Goal: Task Accomplishment & Management: Complete application form

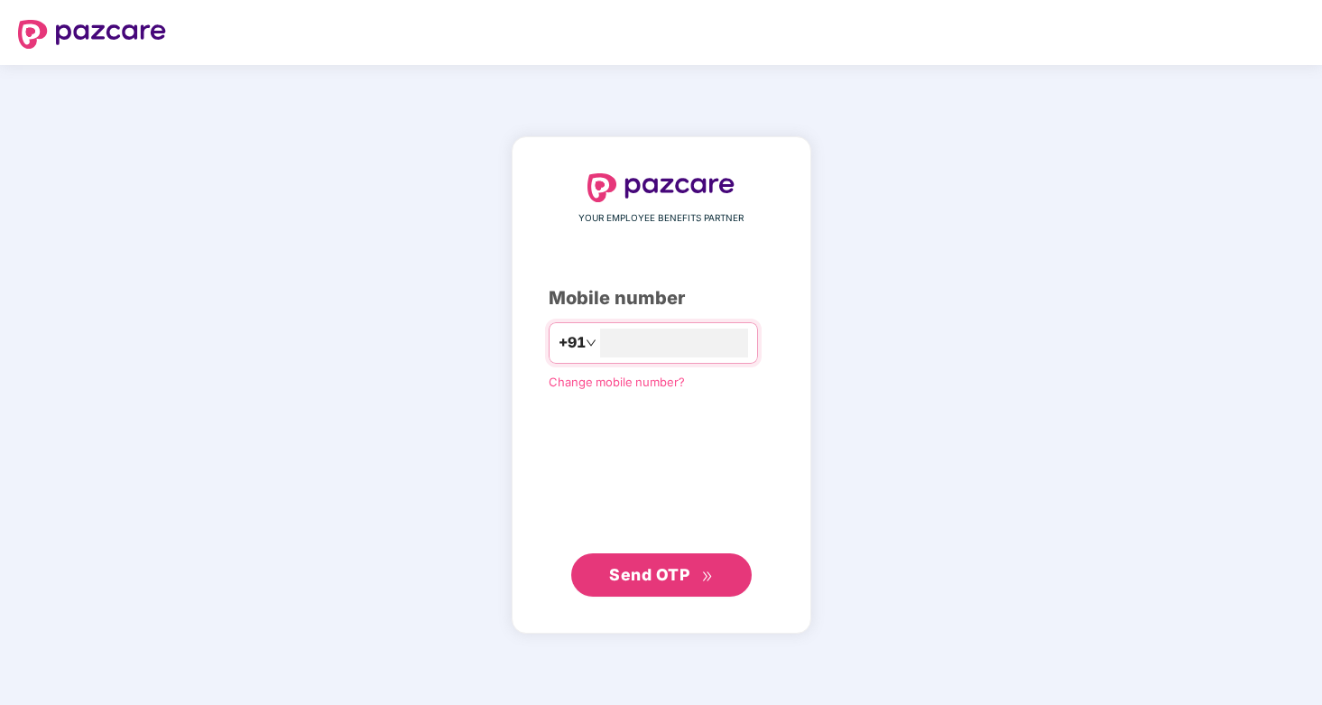
type input "**********"
click at [660, 591] on button "Send OTP" at bounding box center [661, 574] width 181 height 43
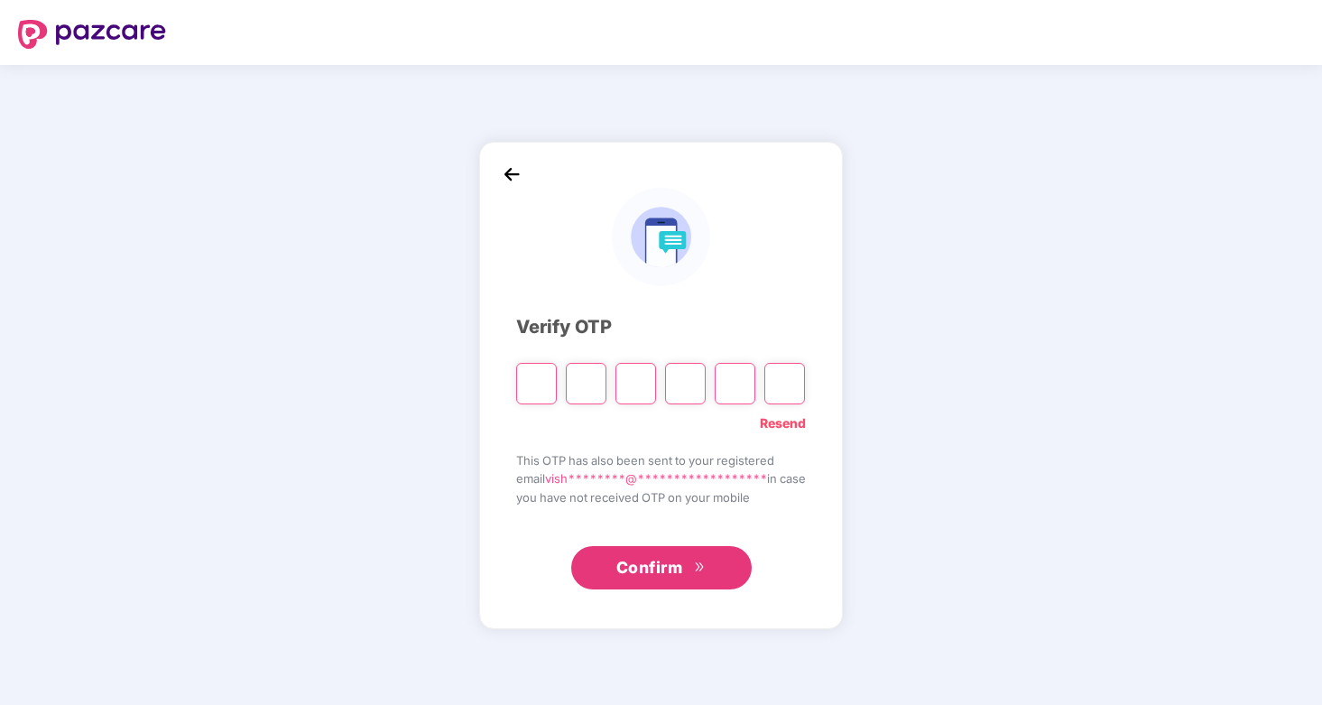
type input "*"
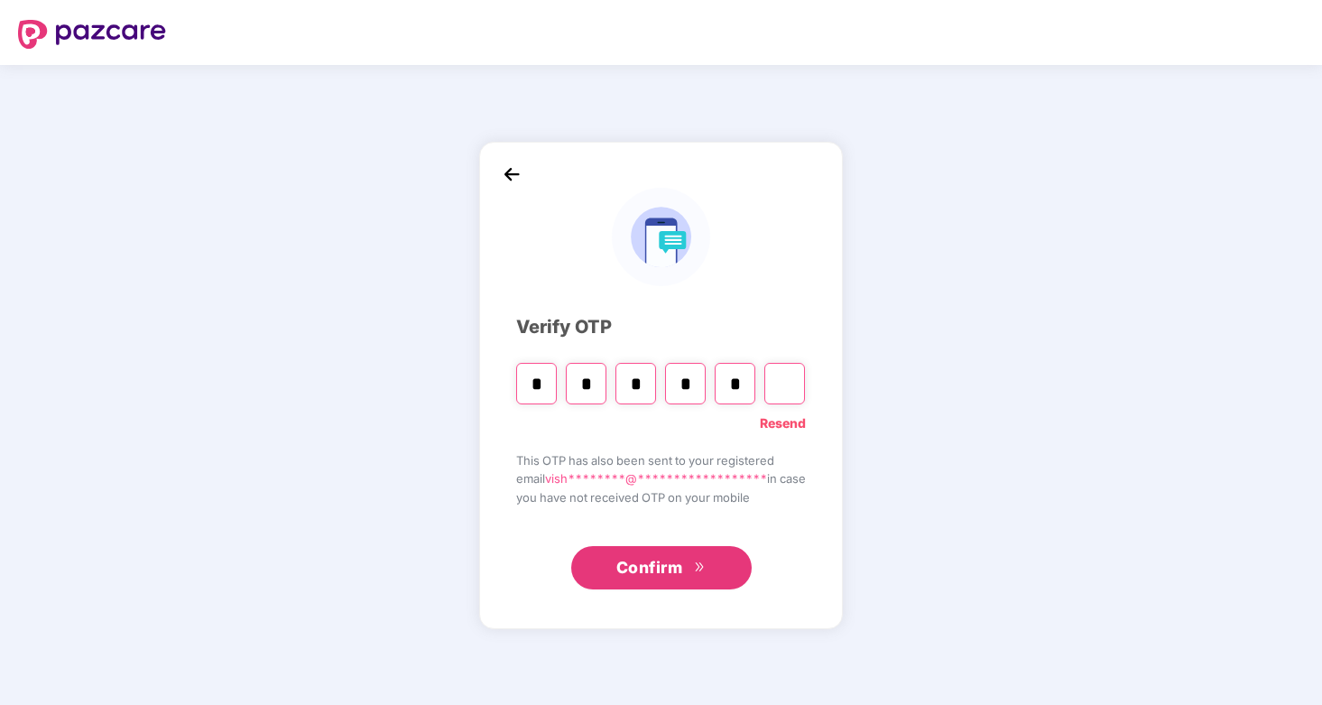
type input "*"
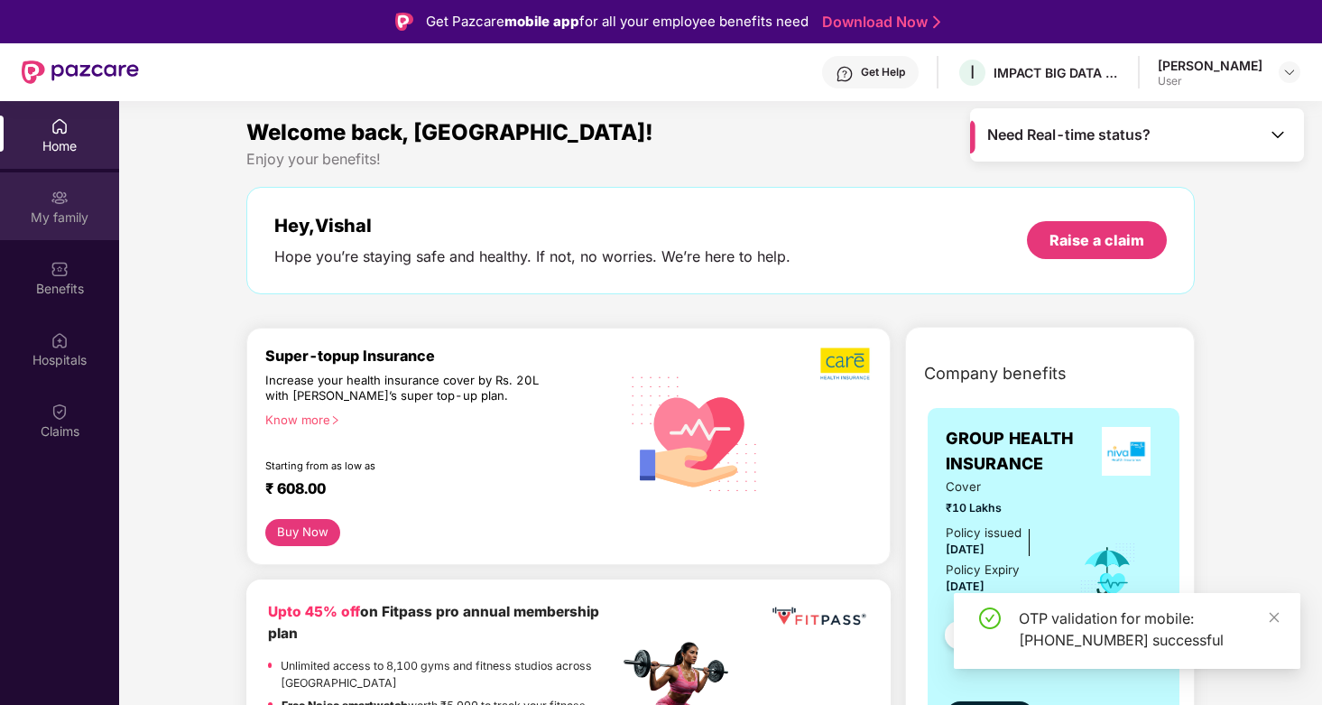
click at [74, 222] on div "My family" at bounding box center [59, 217] width 119 height 18
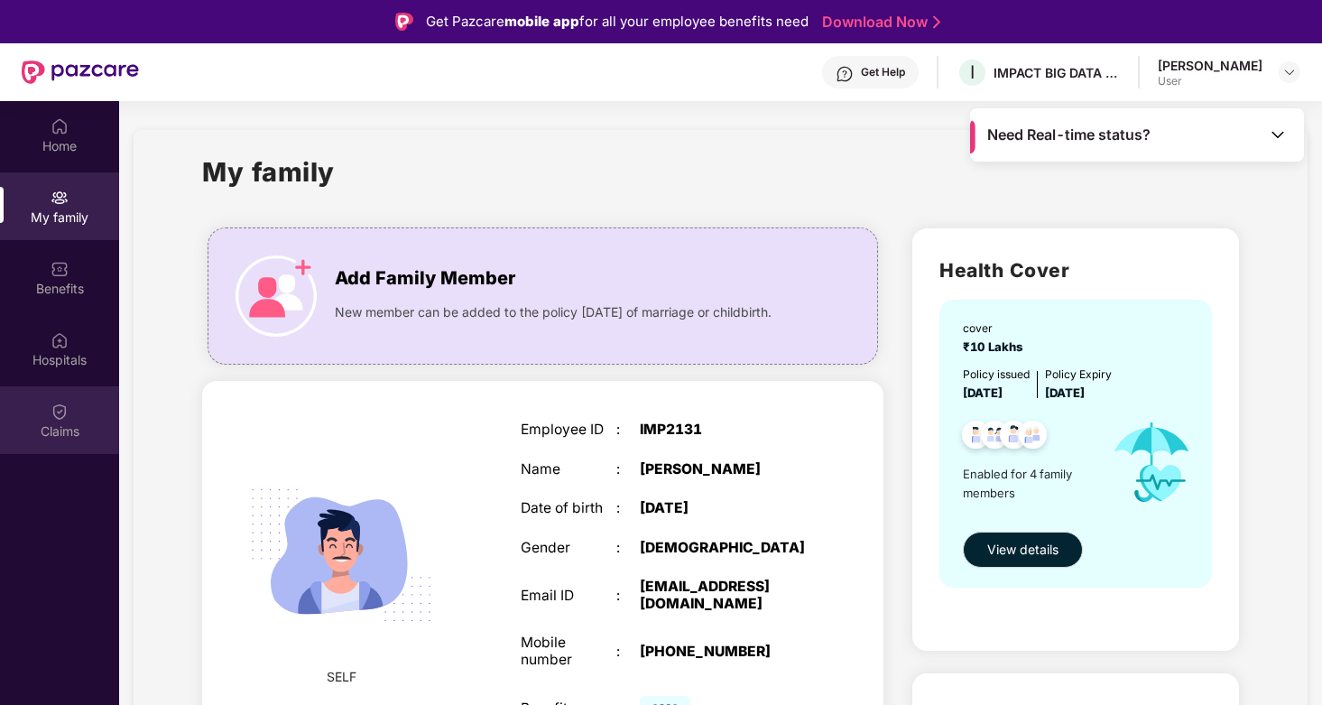
click at [53, 401] on div at bounding box center [60, 410] width 18 height 18
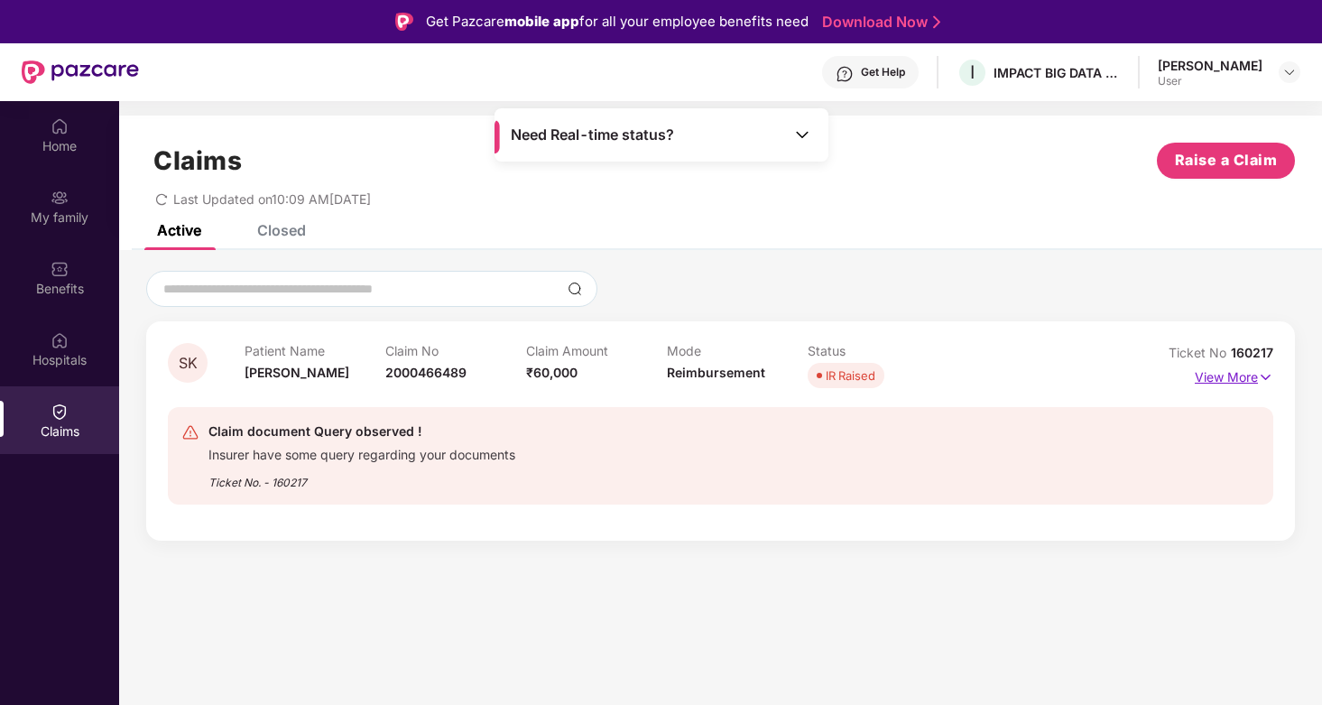
click at [1217, 376] on p "View More" at bounding box center [1234, 375] width 79 height 24
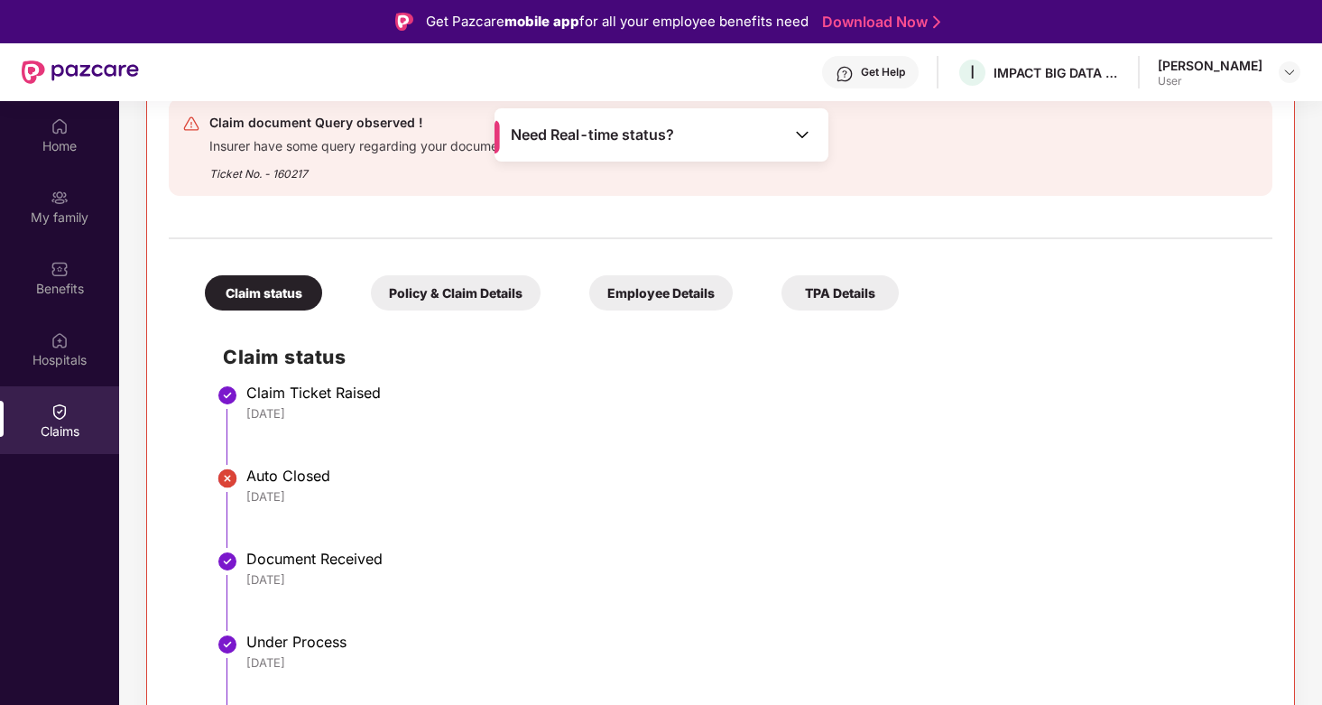
scroll to position [101, 0]
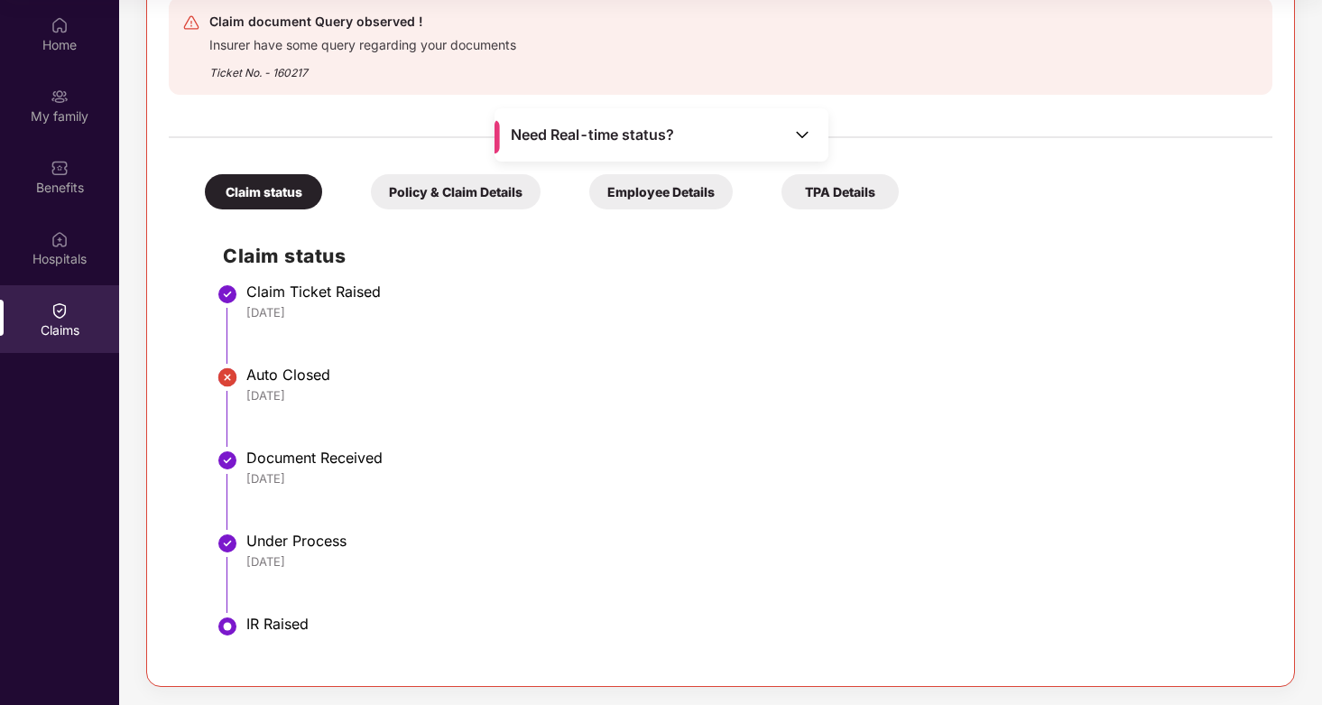
click at [489, 196] on div "Policy & Claim Details" at bounding box center [456, 191] width 170 height 35
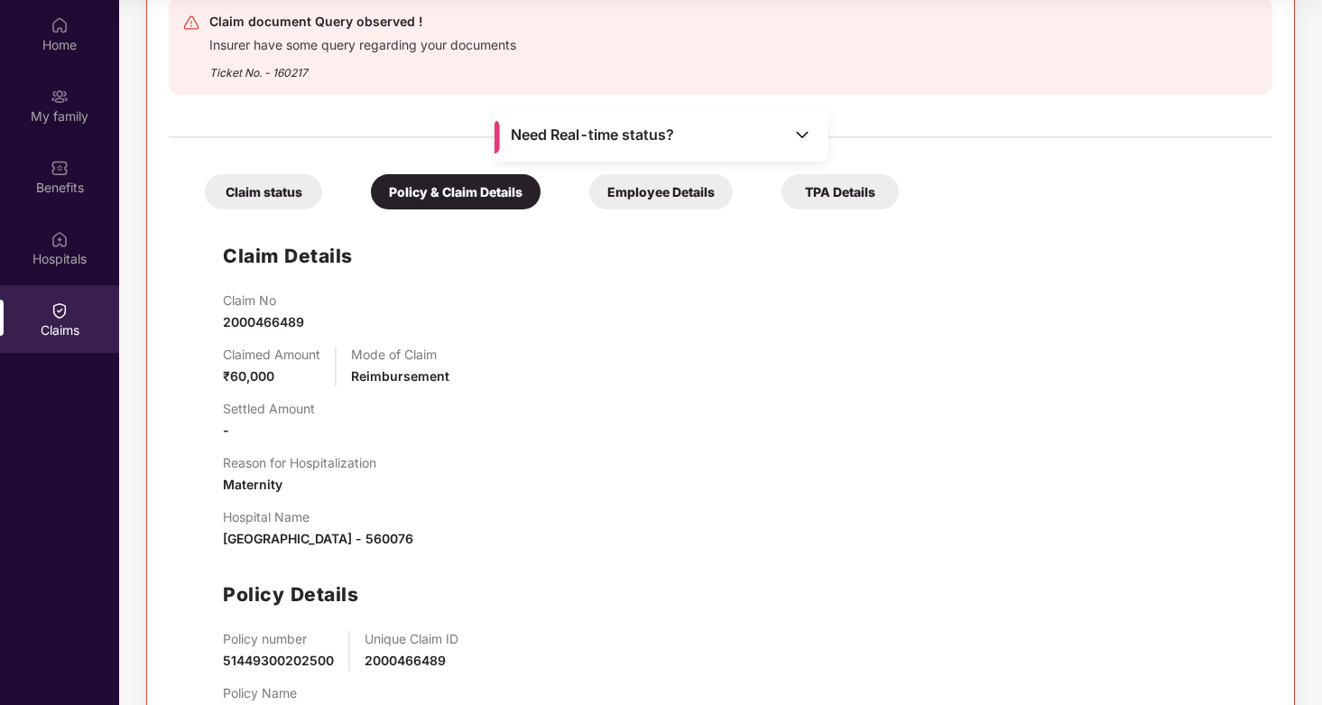
click at [691, 190] on div "Employee Details" at bounding box center [661, 191] width 144 height 35
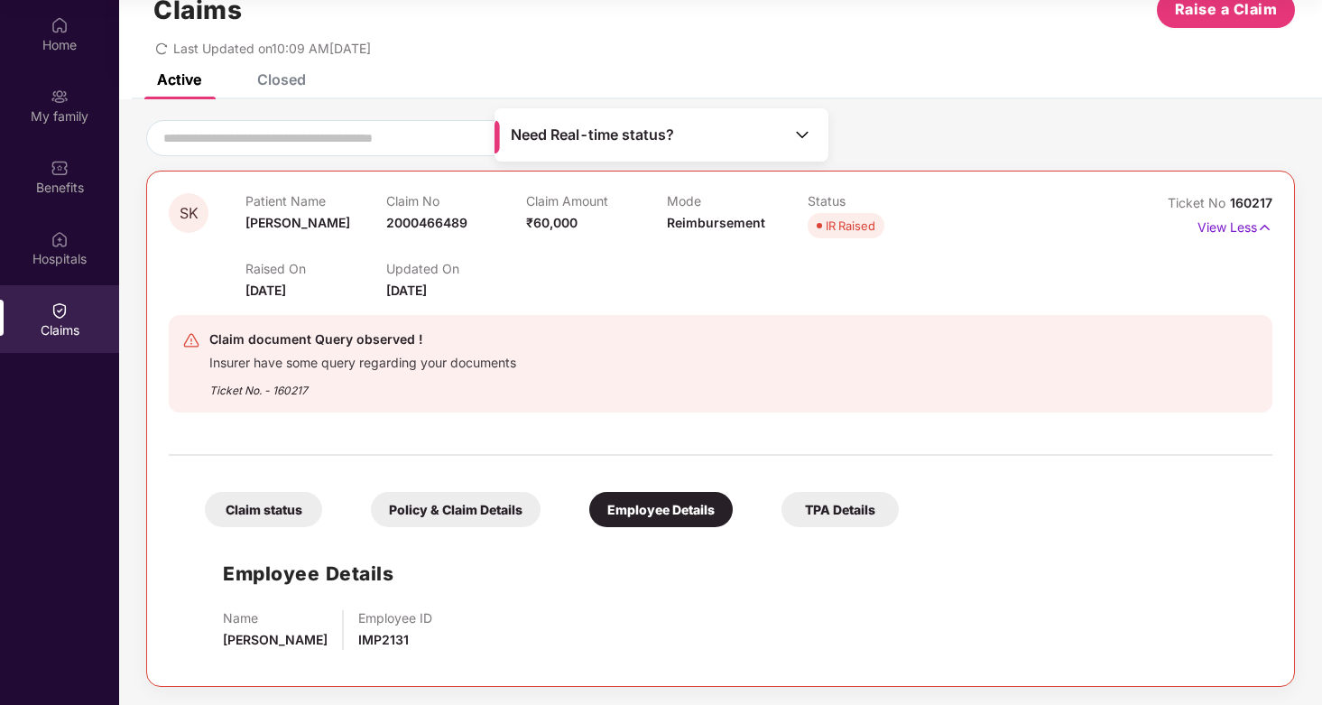
click at [848, 507] on div "TPA Details" at bounding box center [840, 509] width 117 height 35
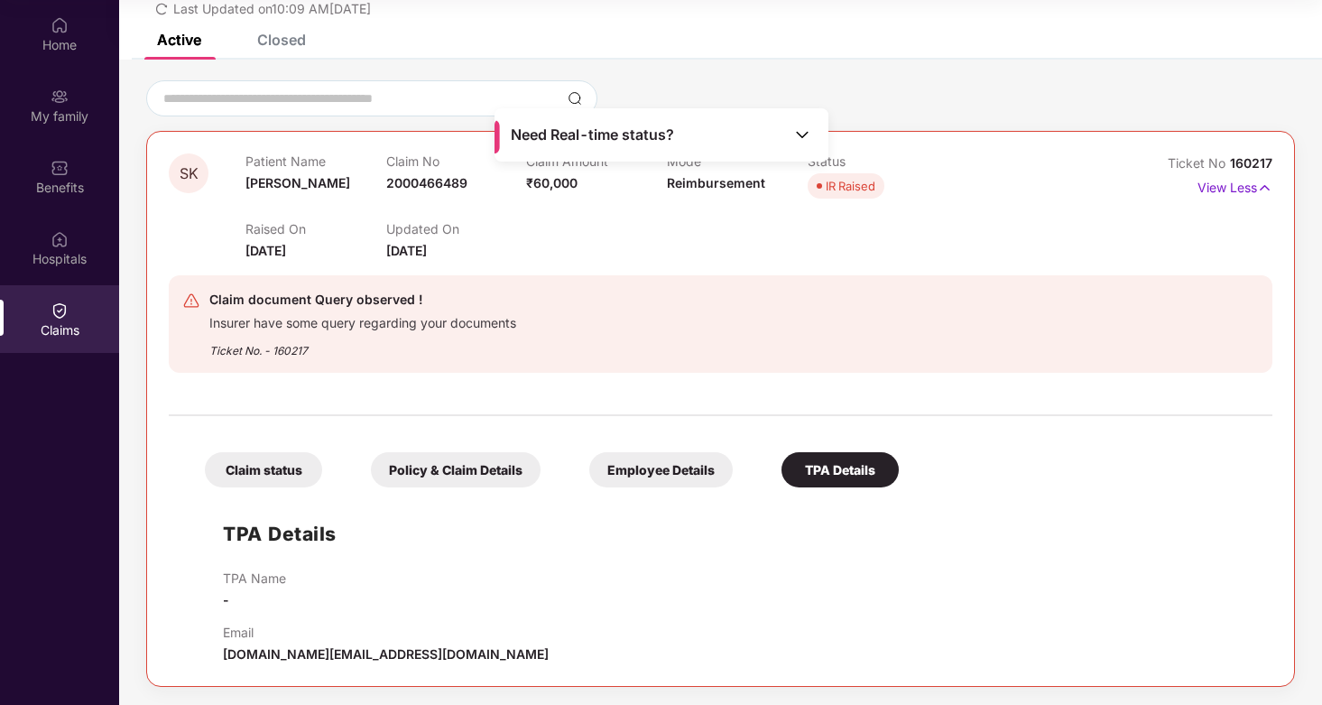
click at [275, 466] on div "Claim status" at bounding box center [263, 469] width 117 height 35
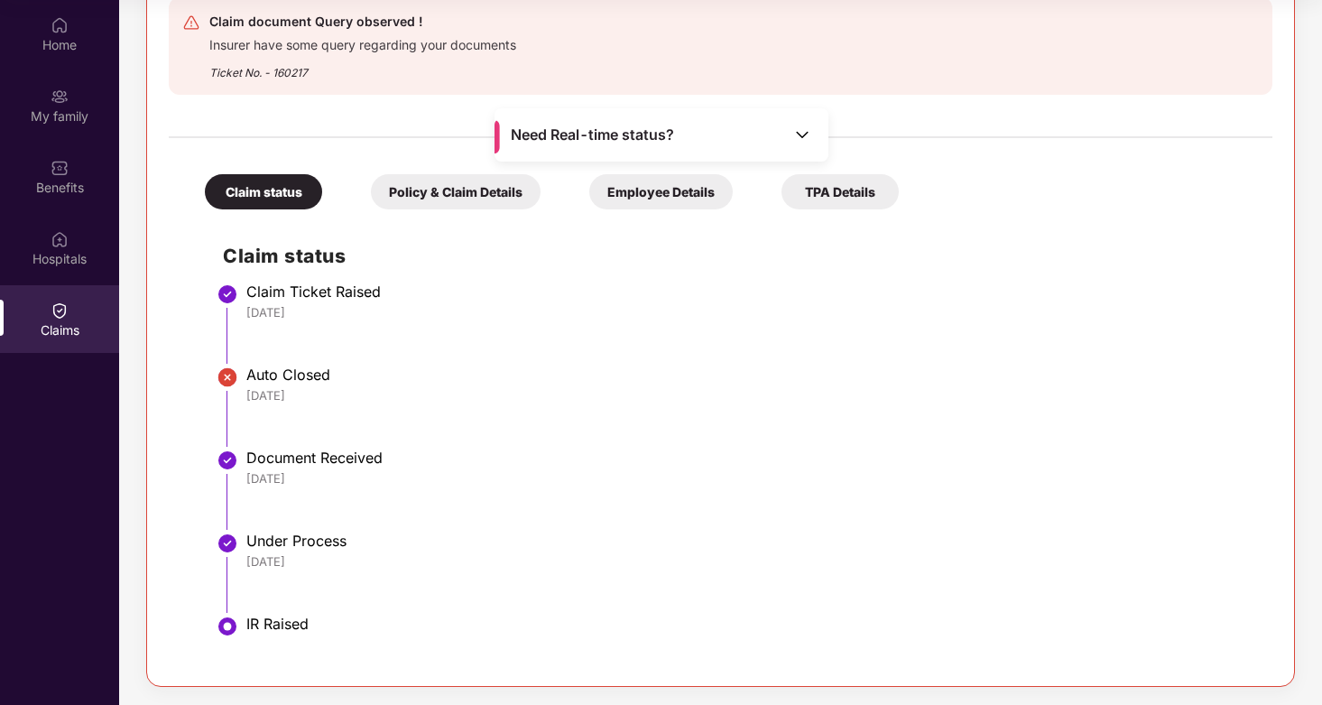
click at [271, 616] on div "IR Raised" at bounding box center [750, 624] width 1008 height 18
click at [229, 542] on img at bounding box center [228, 544] width 22 height 22
click at [231, 468] on img at bounding box center [228, 460] width 22 height 22
click at [228, 375] on img at bounding box center [228, 377] width 22 height 22
click at [236, 628] on img at bounding box center [228, 627] width 22 height 22
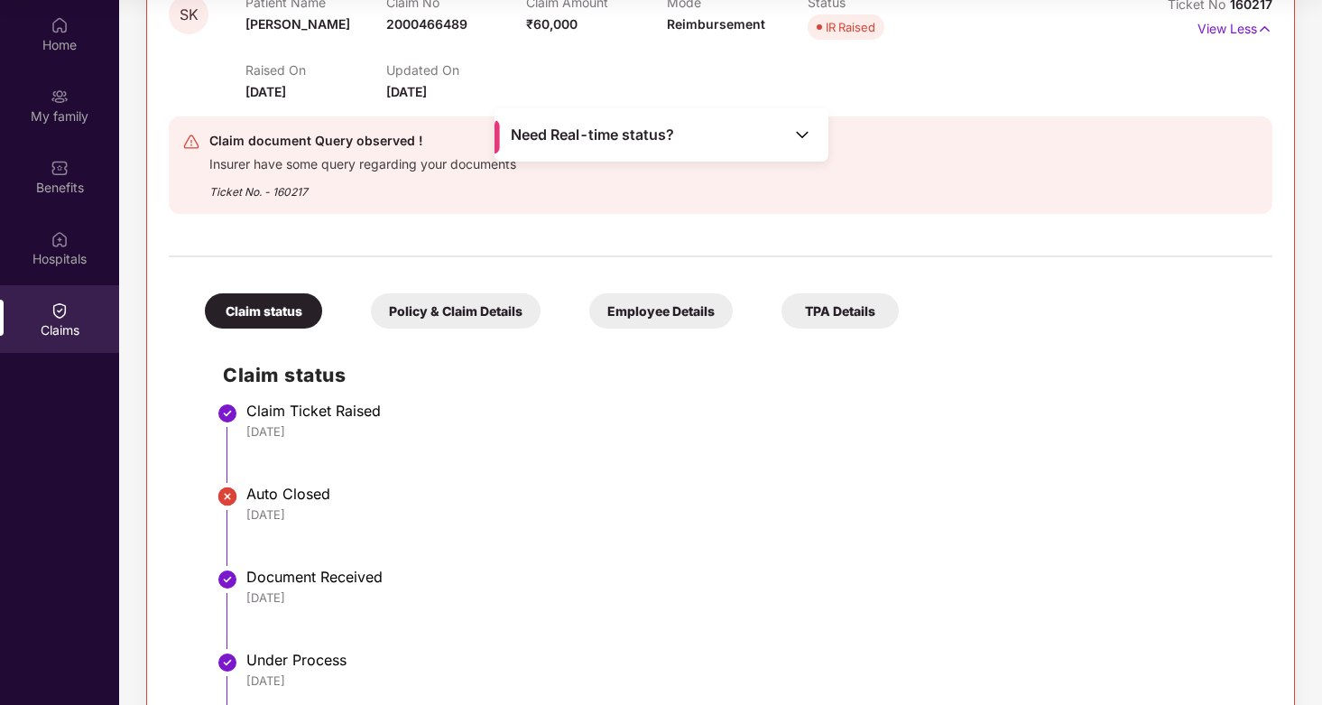
scroll to position [243, 0]
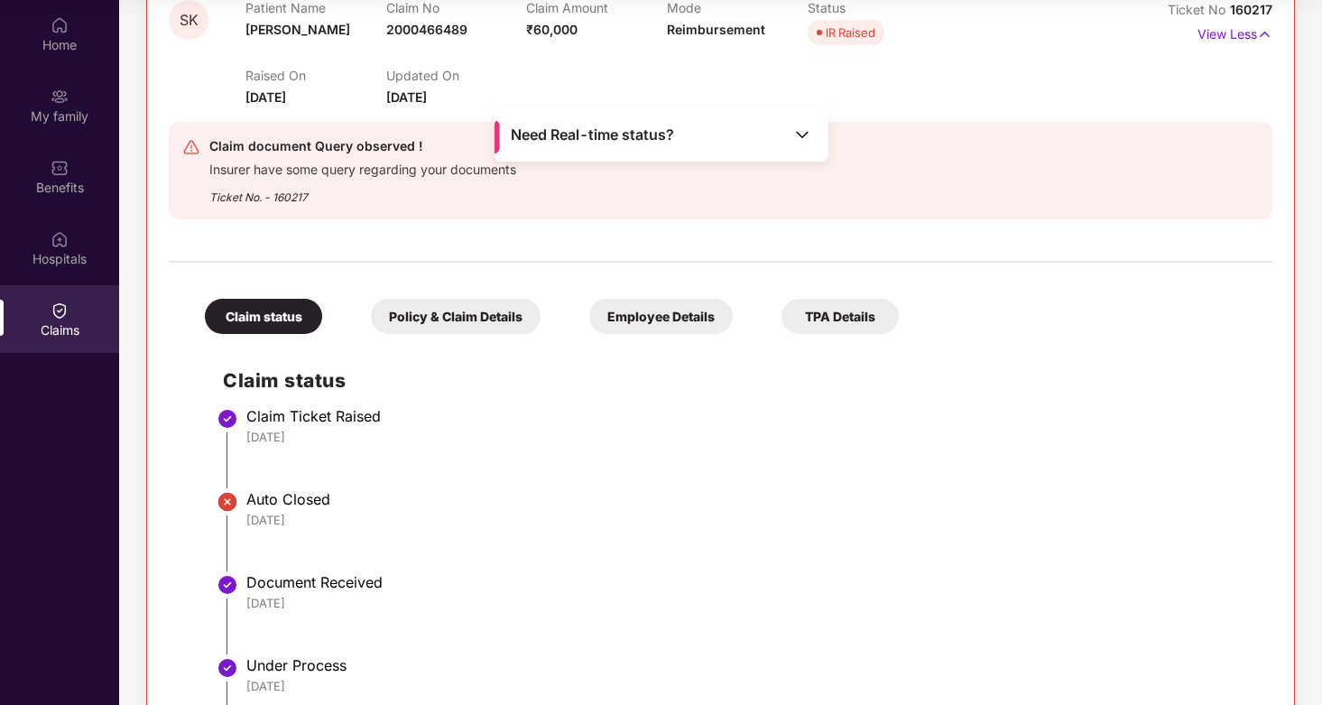
click at [477, 319] on div "Policy & Claim Details" at bounding box center [456, 316] width 170 height 35
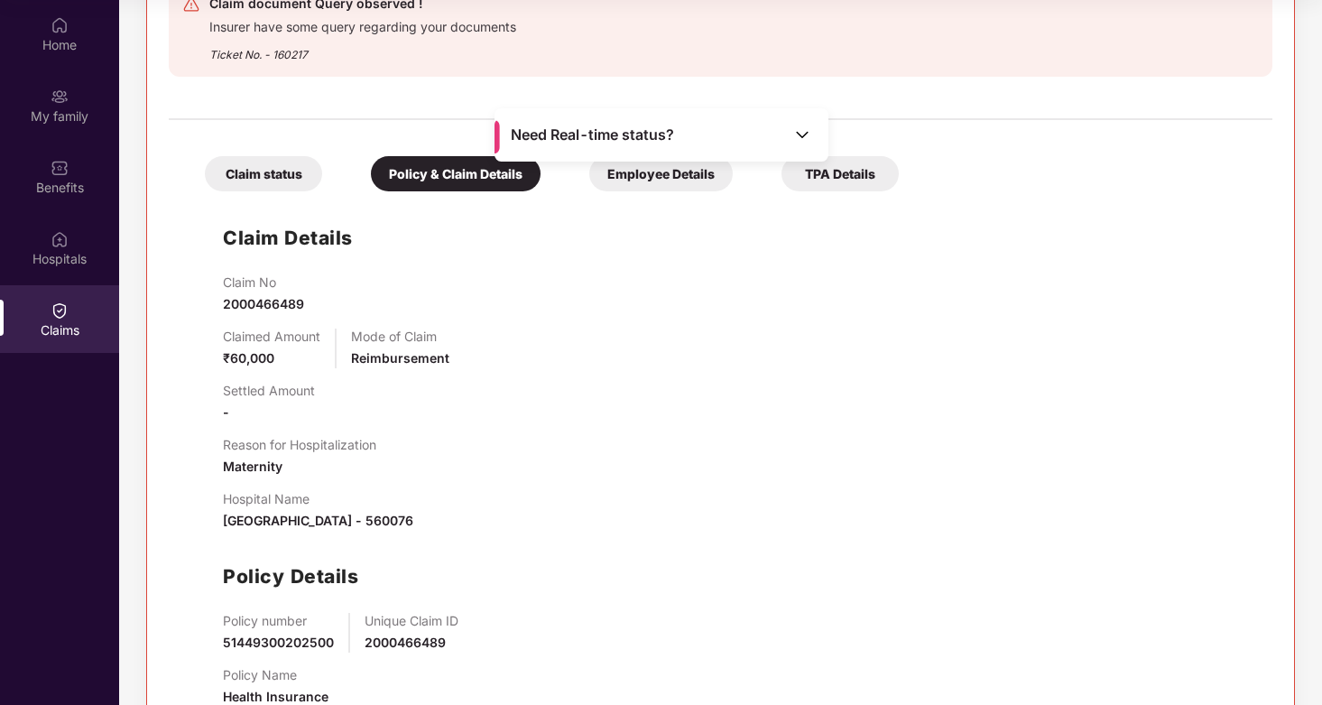
scroll to position [442, 0]
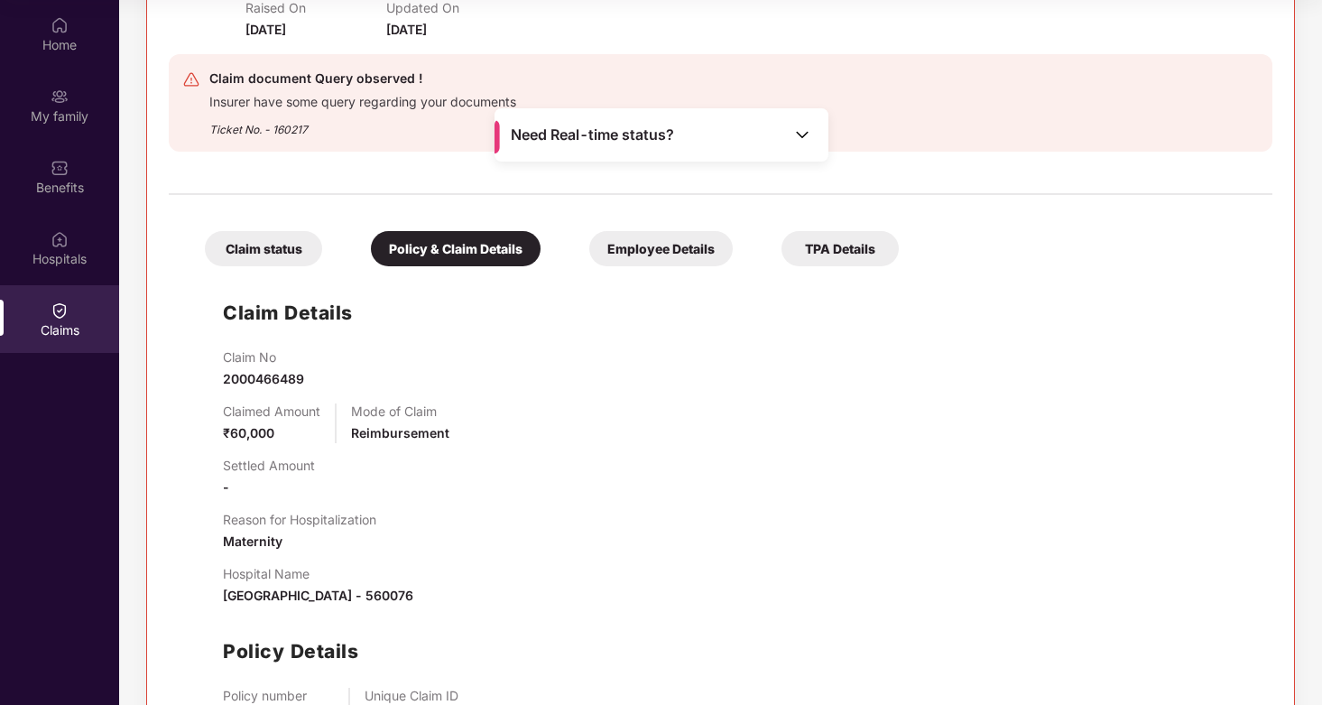
click at [648, 259] on div "Employee Details" at bounding box center [661, 248] width 144 height 35
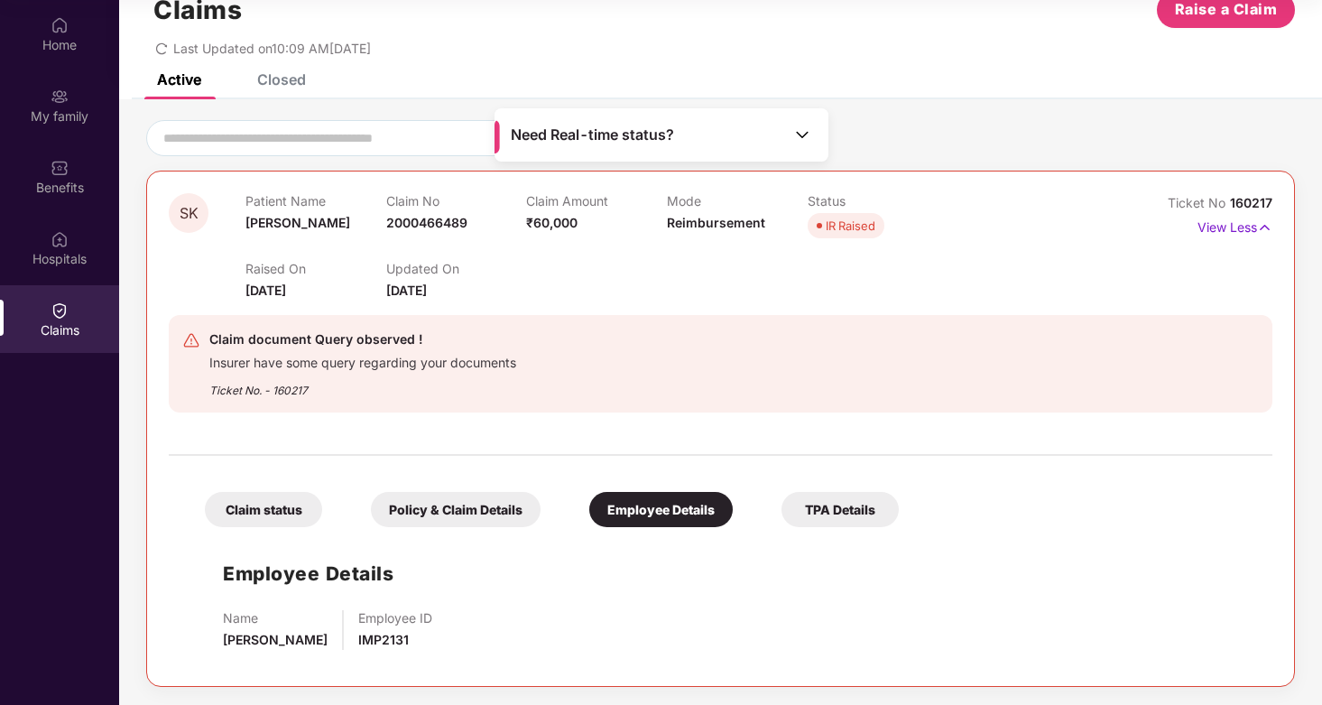
scroll to position [50, 0]
click at [853, 518] on div "TPA Details" at bounding box center [840, 509] width 117 height 35
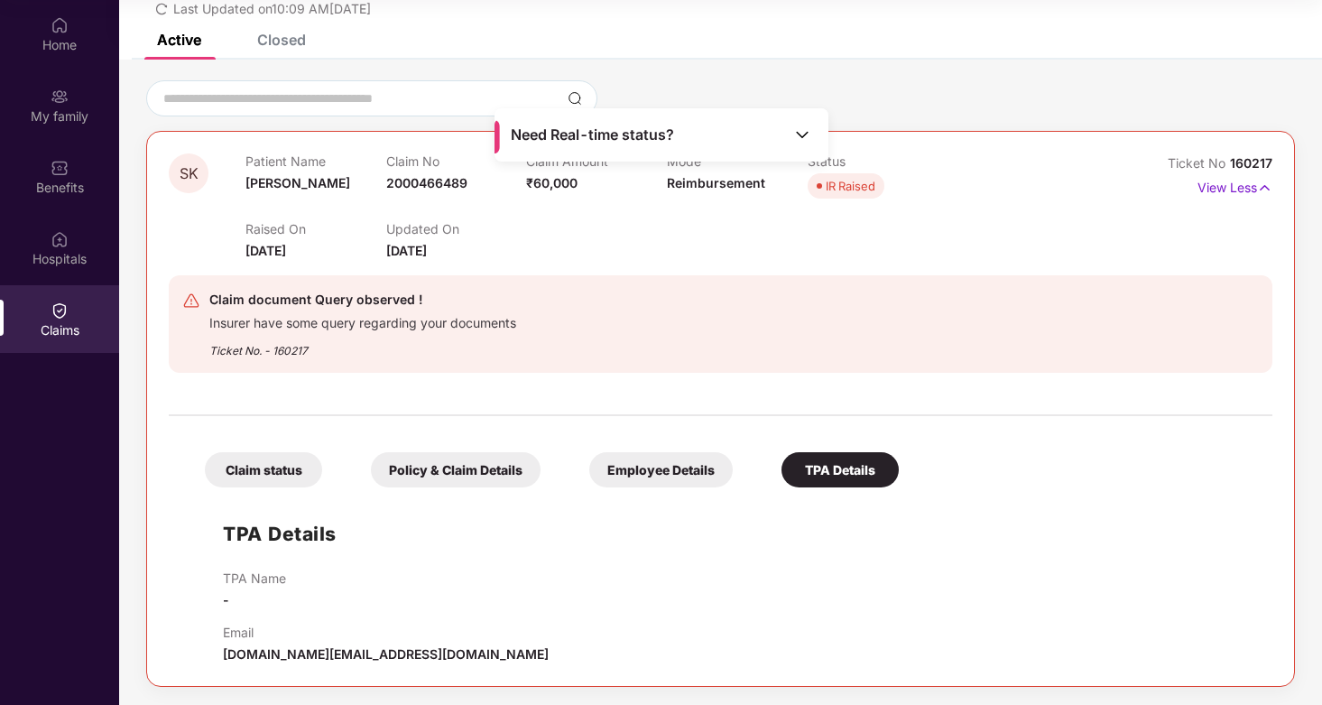
scroll to position [0, 0]
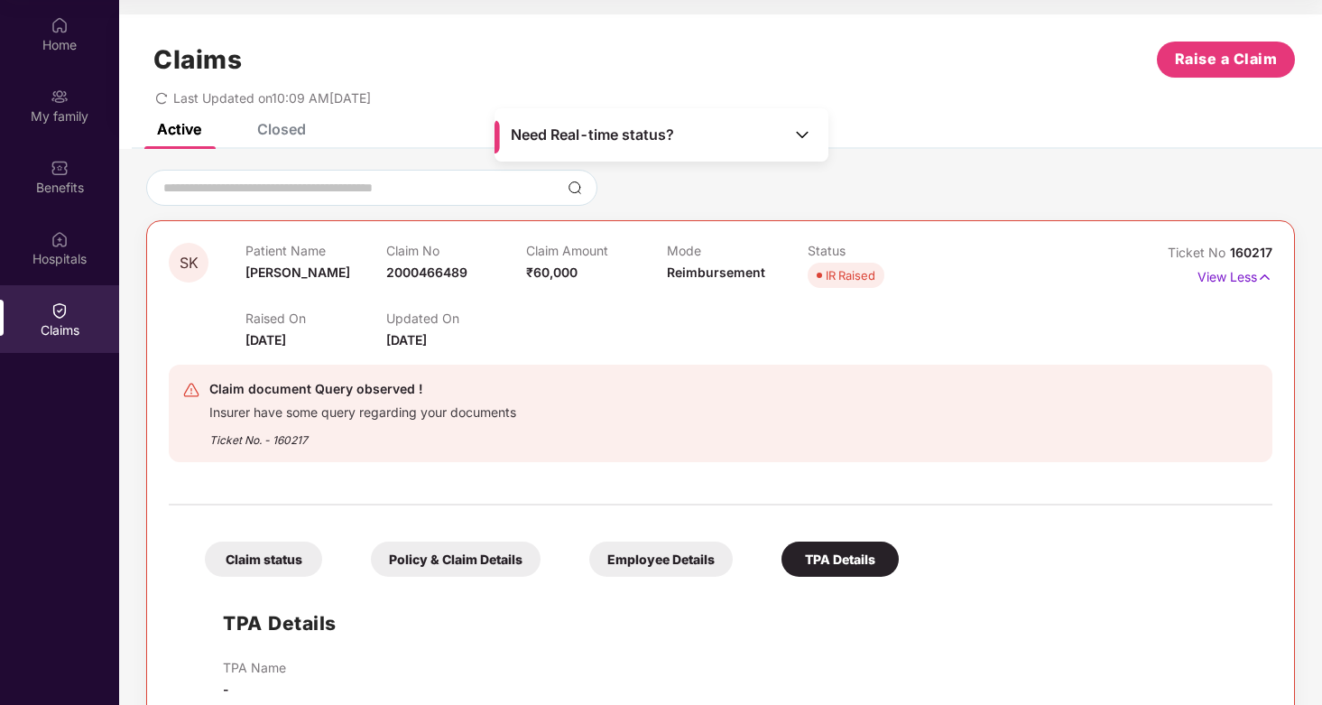
click at [288, 138] on div "Closed" at bounding box center [268, 129] width 76 height 40
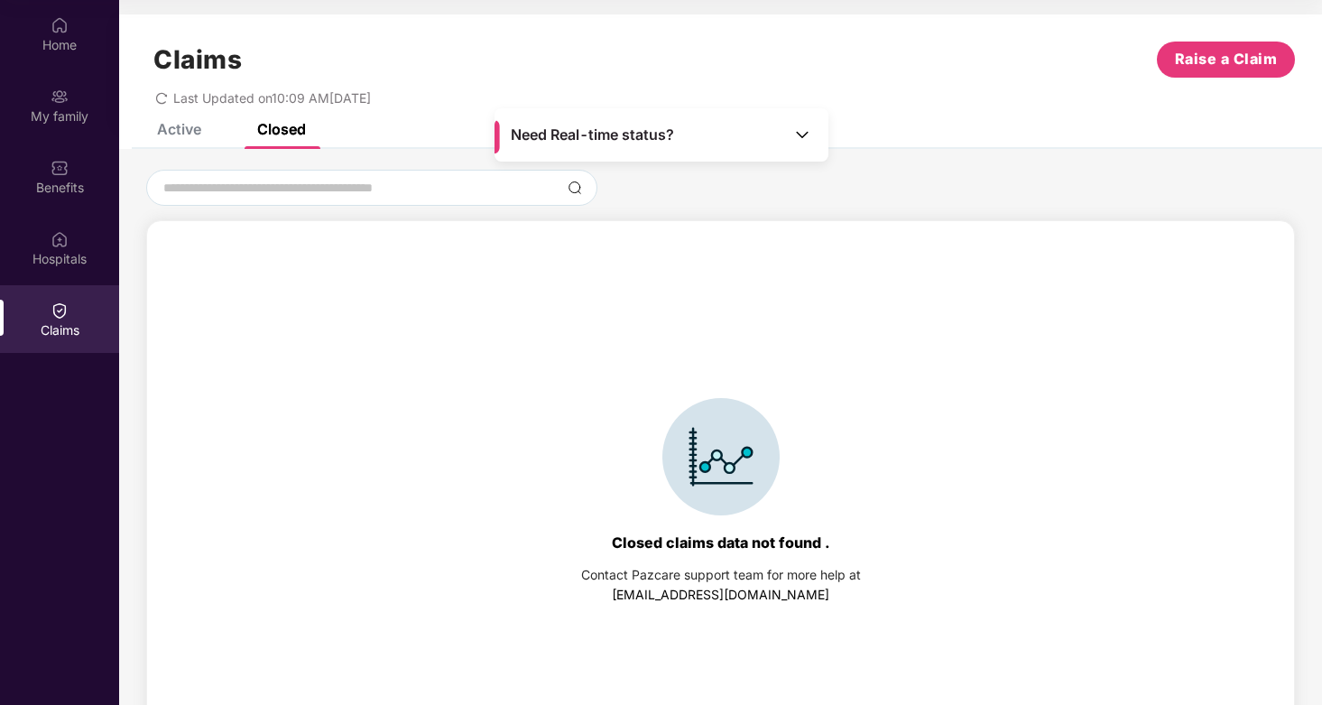
click at [178, 122] on div "Claims Raise a Claim Last Updated on 10:09 AM[DATE]" at bounding box center [720, 68] width 1203 height 109
click at [171, 133] on div "Active" at bounding box center [179, 129] width 44 height 18
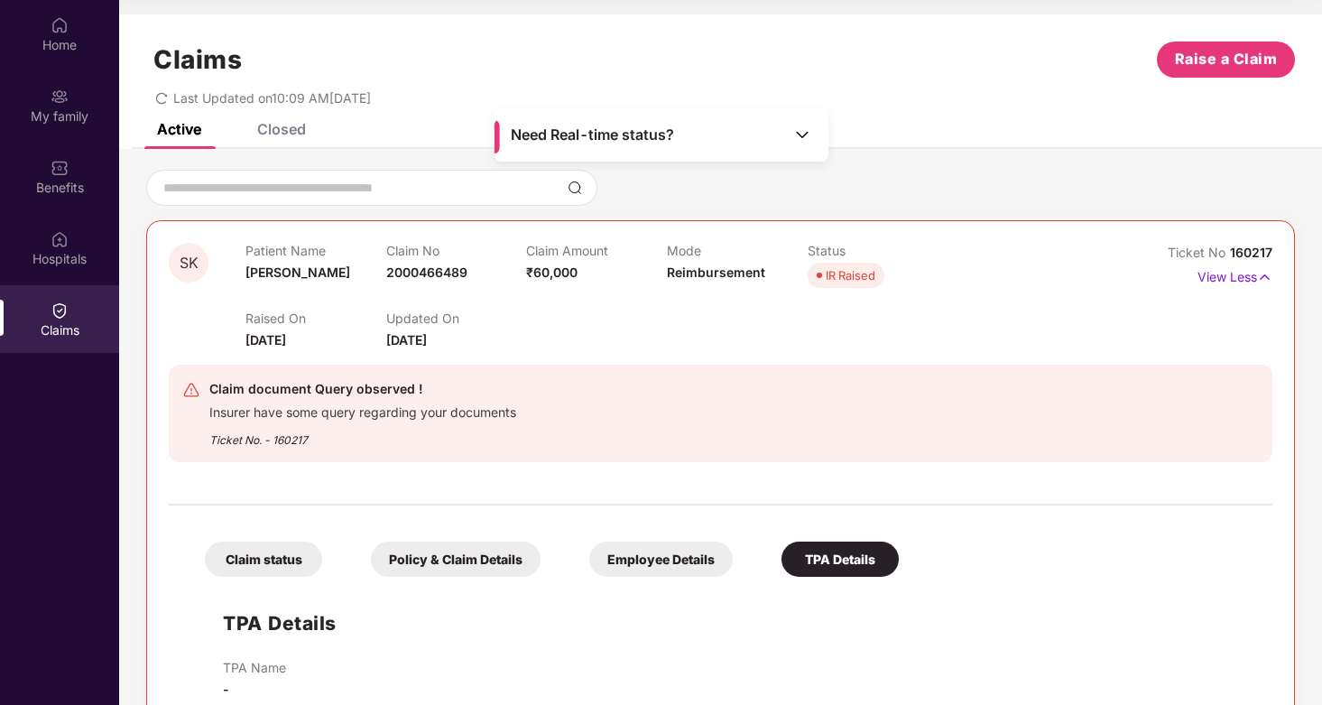
click at [269, 560] on div "Claim status" at bounding box center [263, 559] width 117 height 35
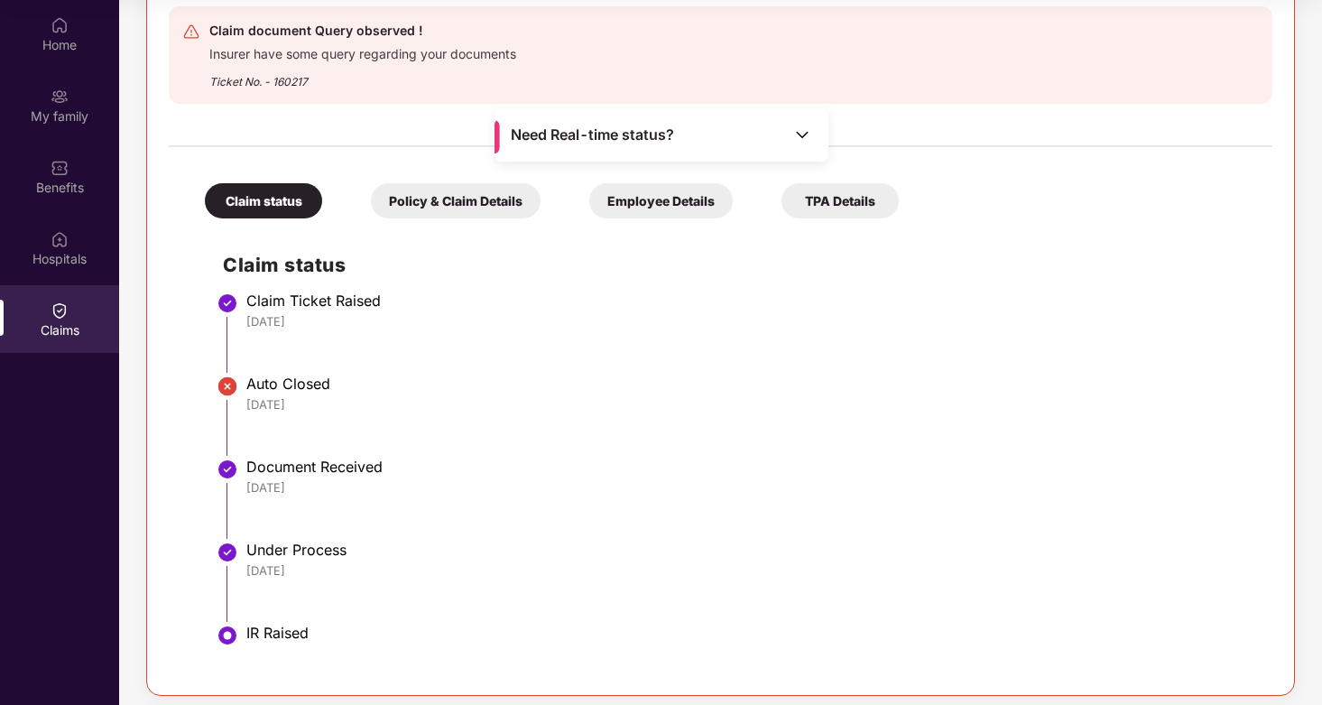
scroll to position [367, 0]
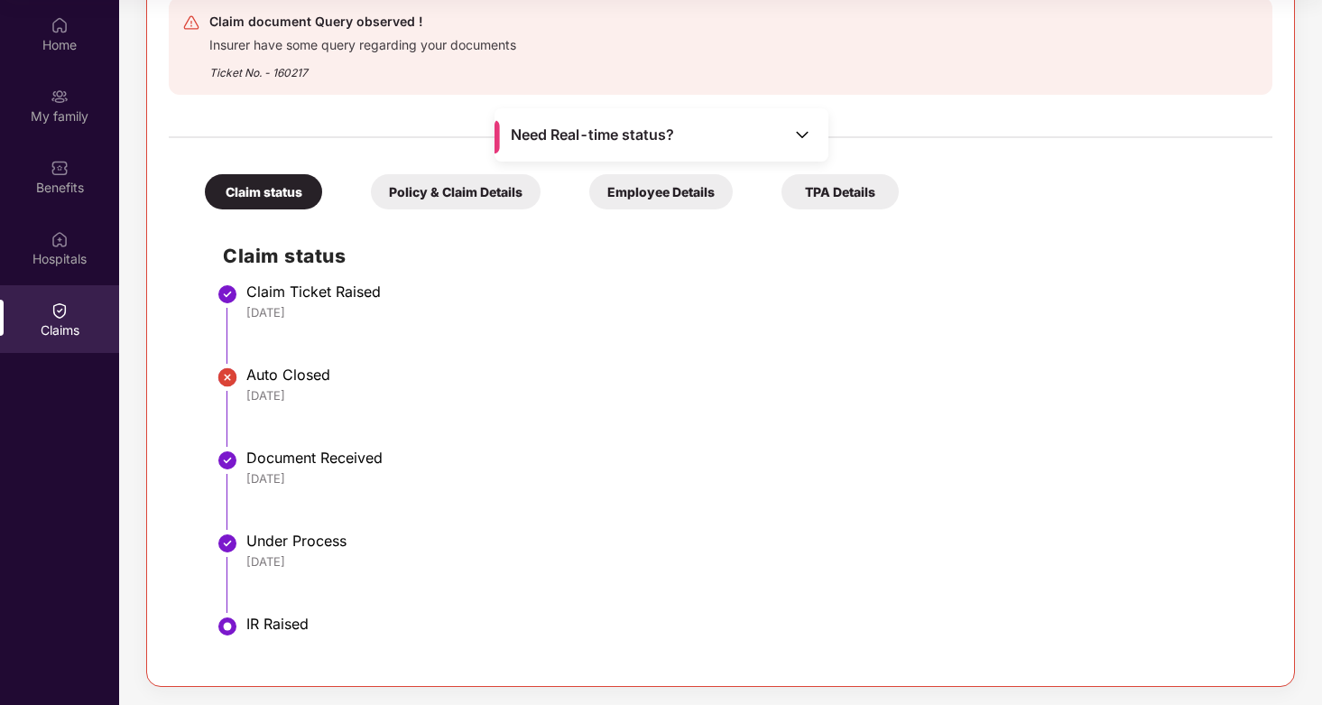
click at [243, 630] on li "IR Raised" at bounding box center [739, 642] width 1032 height 43
click at [224, 623] on img at bounding box center [228, 627] width 22 height 22
click at [271, 201] on div "Claim status" at bounding box center [263, 191] width 117 height 35
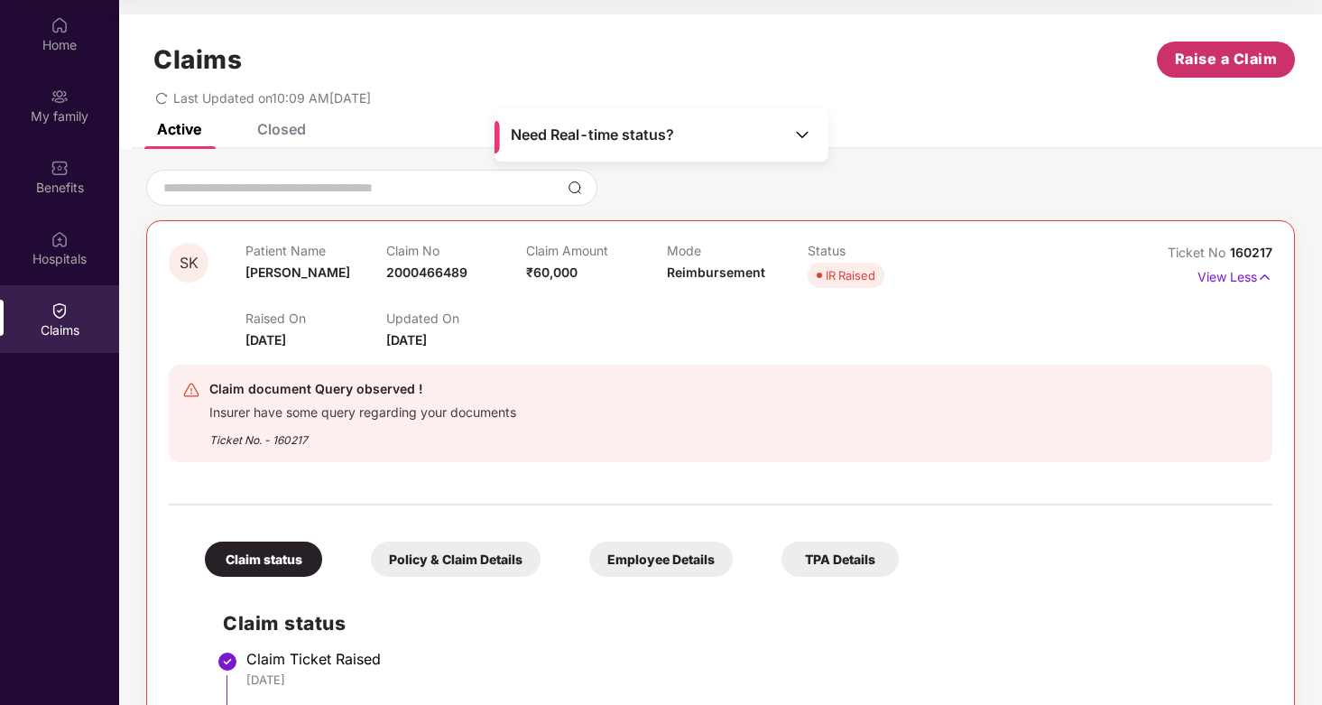
click at [1214, 59] on span "Raise a Claim" at bounding box center [1226, 59] width 103 height 23
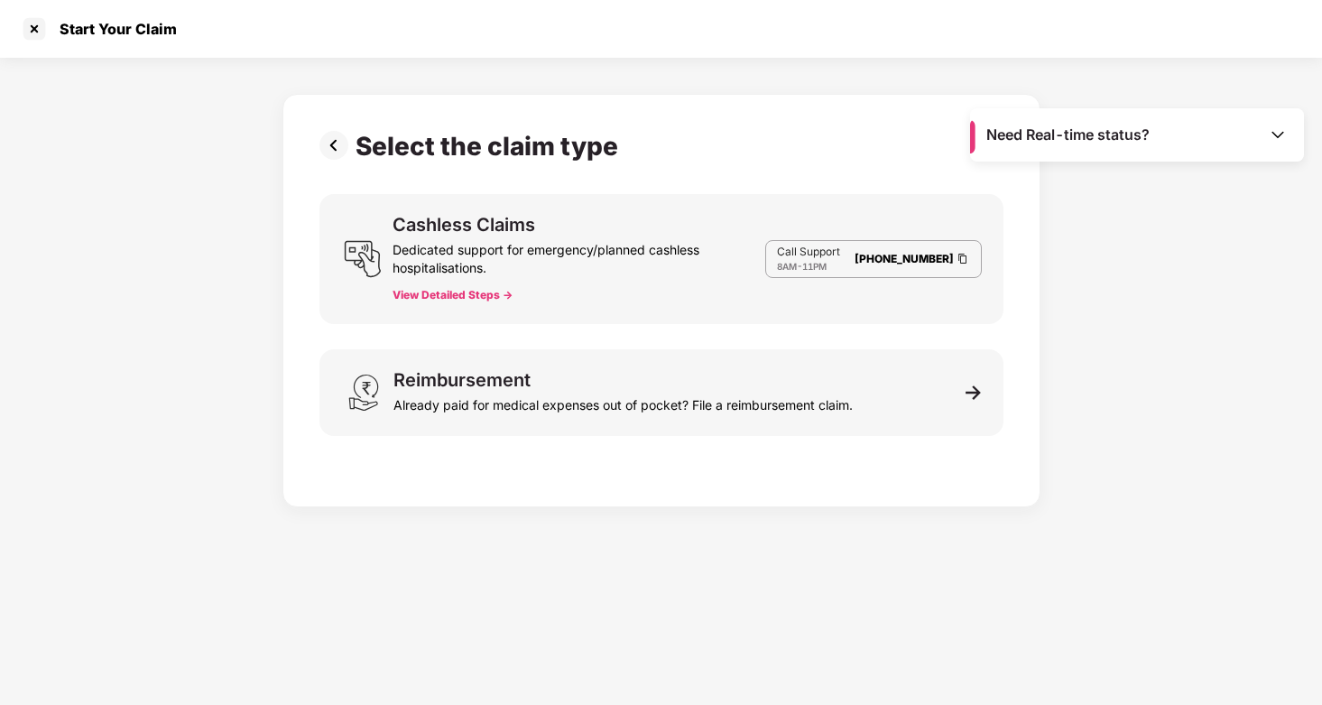
scroll to position [43, 0]
click at [32, 26] on div at bounding box center [34, 28] width 29 height 29
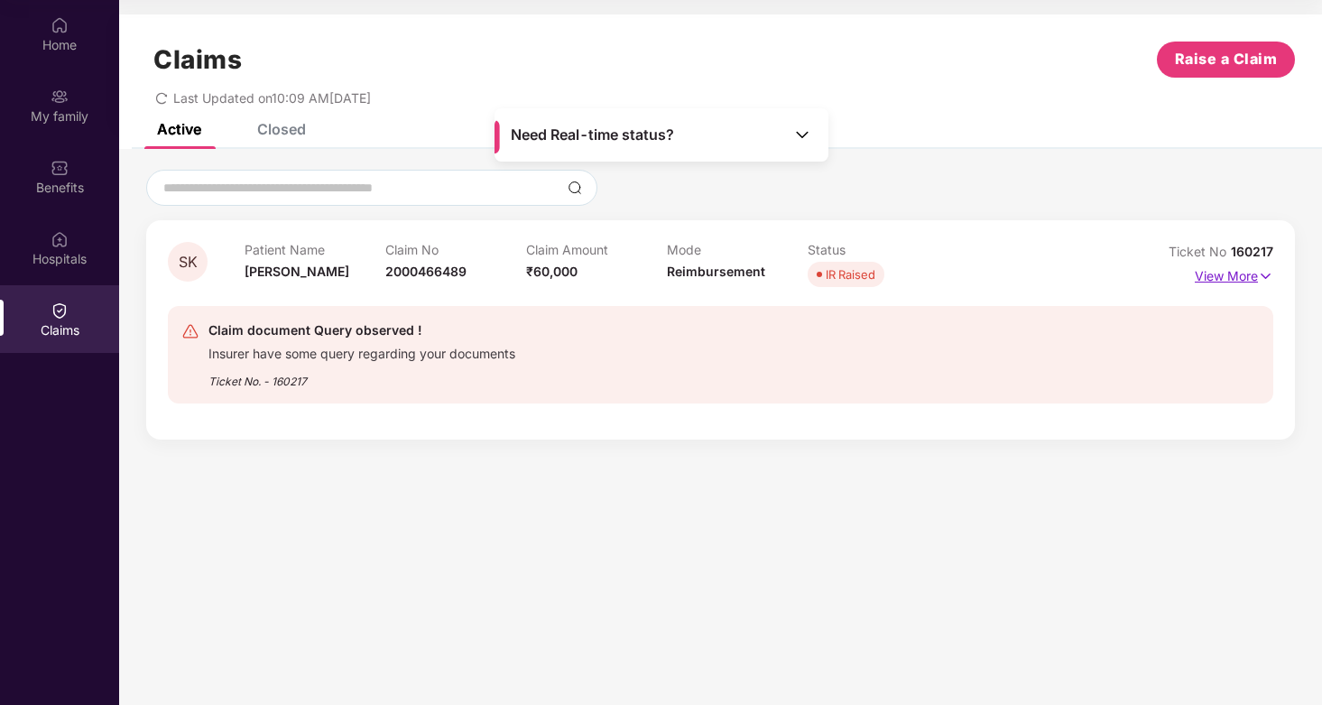
click at [1209, 272] on p "View More" at bounding box center [1234, 274] width 79 height 24
